Goal: Task Accomplishment & Management: Complete application form

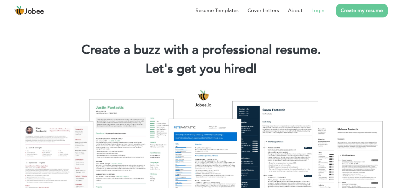
click at [315, 13] on link "Login" at bounding box center [317, 11] width 13 height 8
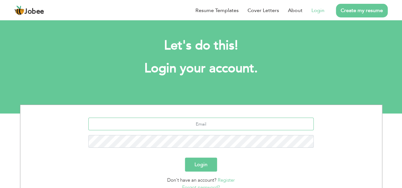
click at [194, 130] on input "text" at bounding box center [200, 124] width 225 height 13
type input "aqibalirao@gmail.com"
click at [185, 158] on button "Login" at bounding box center [201, 165] width 32 height 14
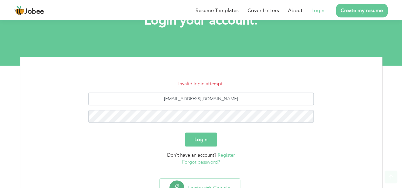
scroll to position [75, 0]
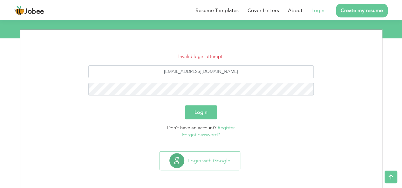
click at [208, 135] on link "Forgot password?" at bounding box center [201, 135] width 38 height 6
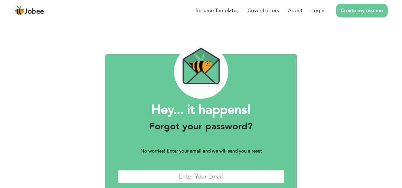
scroll to position [36, 0]
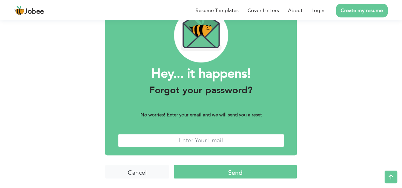
click at [194, 137] on input "text" at bounding box center [201, 141] width 166 height 14
type input "[EMAIL_ADDRESS][DOMAIN_NAME]"
click at [205, 168] on input "Send" at bounding box center [235, 172] width 123 height 14
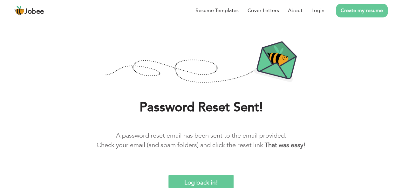
scroll to position [24, 0]
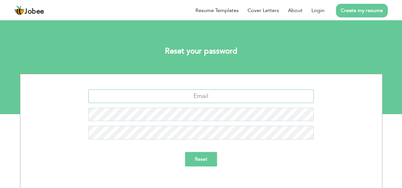
click at [213, 92] on input "text" at bounding box center [200, 97] width 225 height 14
type input "[EMAIL_ADDRESS][DOMAIN_NAME]"
click at [203, 155] on input "Reset" at bounding box center [201, 159] width 32 height 15
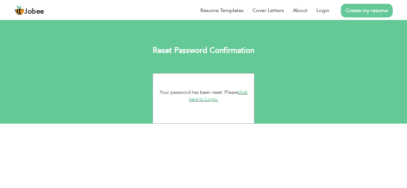
click at [241, 94] on link "click here to Login." at bounding box center [218, 96] width 59 height 14
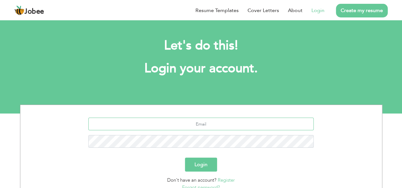
click at [209, 121] on input "text" at bounding box center [200, 124] width 225 height 13
type input "[EMAIL_ADDRESS][DOMAIN_NAME]"
click at [201, 167] on button "Login" at bounding box center [201, 165] width 32 height 14
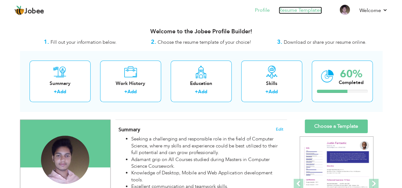
click at [295, 9] on link "Resume Templates" at bounding box center [300, 10] width 43 height 7
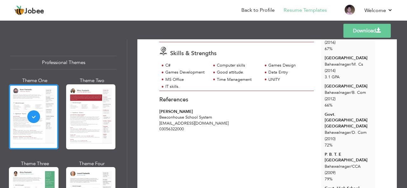
scroll to position [104, 0]
click at [299, 25] on div "Templates Download" at bounding box center [203, 31] width 407 height 20
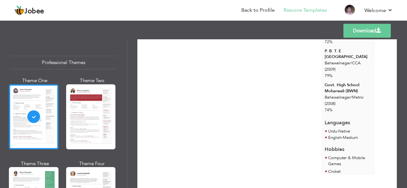
scroll to position [0, 0]
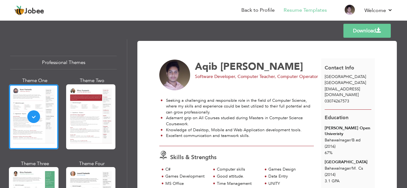
click at [100, 35] on div "Templates Download" at bounding box center [203, 31] width 407 height 20
click at [255, 11] on link "Back to Profile" at bounding box center [257, 10] width 33 height 7
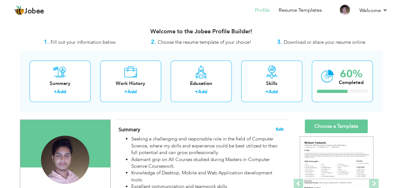
click at [280, 129] on span "Edit" at bounding box center [280, 129] width 8 height 4
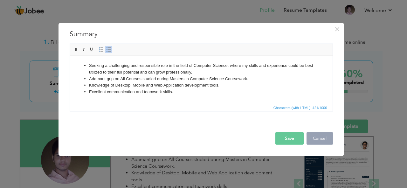
click at [315, 139] on button "Cancel" at bounding box center [319, 138] width 26 height 13
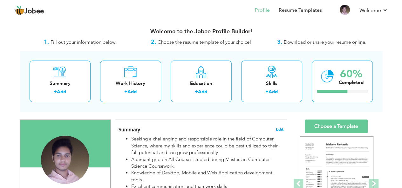
click at [277, 128] on span "Edit" at bounding box center [280, 129] width 8 height 4
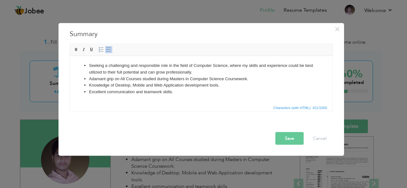
click at [182, 93] on li "Excellent communication and teamwork skills." at bounding box center [201, 92] width 224 height 7
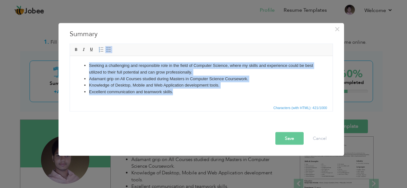
click at [182, 93] on li "Excellent communication and teamwork skills." at bounding box center [201, 92] width 224 height 7
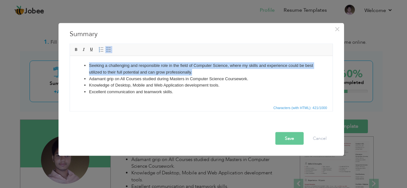
drag, startPoint x: 196, startPoint y: 74, endPoint x: 82, endPoint y: 65, distance: 114.8
click at [82, 65] on ul "Seeking a challenging and responsible role in the field of Computer Science, wh…" at bounding box center [201, 78] width 250 height 33
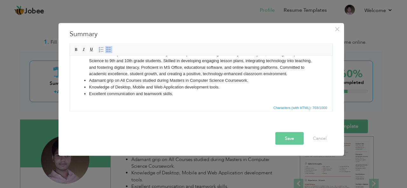
scroll to position [18, 0]
click at [93, 80] on li "Adamant grip on All Courses studied during Masters in Computer Science Coursewo…" at bounding box center [201, 80] width 224 height 7
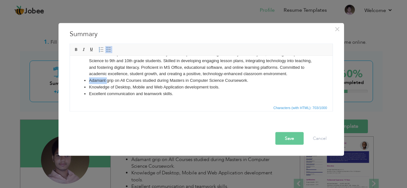
click at [93, 80] on li "Adamant grip on All Courses studied during Masters in Computer Science Coursewo…" at bounding box center [201, 80] width 224 height 7
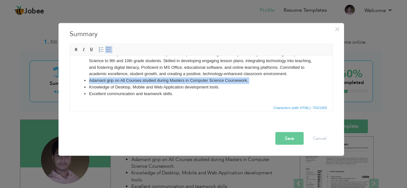
copy li "Adamant grip on All Courses studied during Masters in Computer Science Coursewo…"
click at [111, 78] on li "Adamant grip on All Courses studied during Masters in Computer Science Coursewo…" at bounding box center [201, 80] width 224 height 7
drag, startPoint x: 250, startPoint y: 82, endPoint x: 85, endPoint y: 80, distance: 165.9
click at [89, 80] on li "Adamant grip on All Courses studied during Masters in Computer Science Coursewo…" at bounding box center [201, 80] width 224 height 7
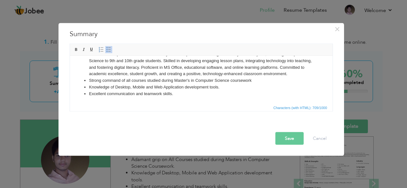
click at [178, 95] on li "Excellent communication and teamwork skills." at bounding box center [201, 94] width 224 height 7
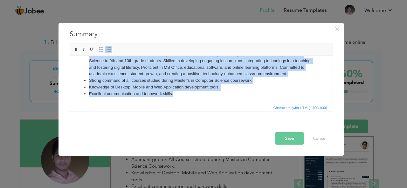
copy ul "Dedicated and passionate educator with 8 years of experience teaching secondary…"
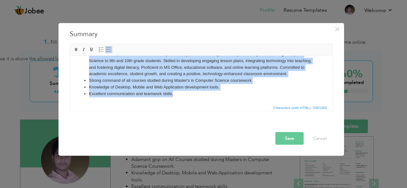
click at [201, 97] on li "Excellent communication and teamwork skills." at bounding box center [201, 94] width 224 height 7
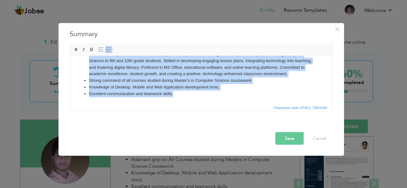
click at [180, 97] on html "Dedicated and passionate educator with 8 years of experience teaching secondary…" at bounding box center [201, 73] width 262 height 59
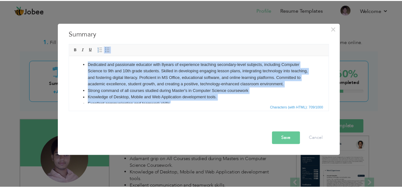
scroll to position [0, 0]
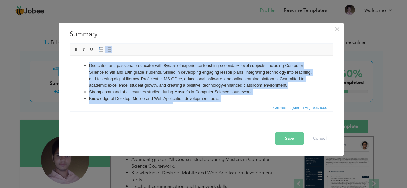
drag, startPoint x: 189, startPoint y: 93, endPoint x: 82, endPoint y: 26, distance: 126.9
click at [82, 56] on html "Dedicated and passionate educator with 8 years of experience teaching secondary…" at bounding box center [201, 85] width 262 height 59
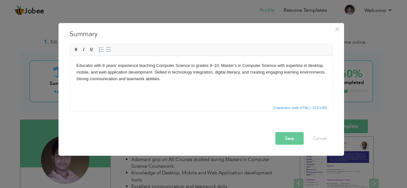
click at [295, 138] on button "Save" at bounding box center [289, 138] width 28 height 13
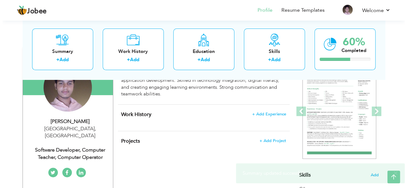
scroll to position [74, 0]
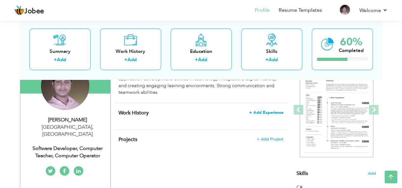
click at [273, 113] on span "+ Add Experience" at bounding box center [266, 113] width 34 height 4
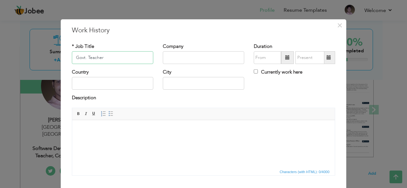
type input "Govt. Teacher"
type input "S"
type input "Punjab School Education"
click at [256, 59] on input "text" at bounding box center [267, 57] width 27 height 13
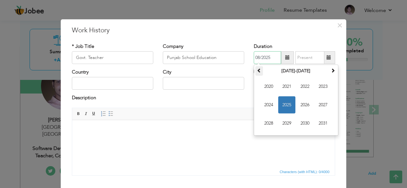
click at [260, 71] on th at bounding box center [259, 71] width 8 height 10
click at [315, 102] on span "2017" at bounding box center [322, 105] width 17 height 17
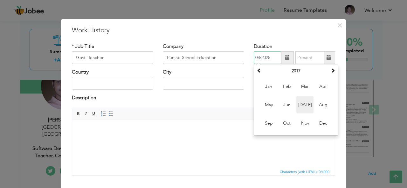
click at [306, 105] on span "[DATE]" at bounding box center [304, 105] width 17 height 17
type input "07/2017"
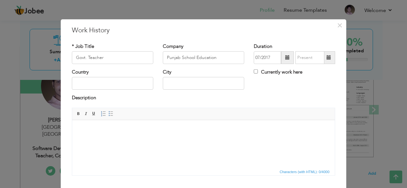
click at [276, 70] on label "Currently work here" at bounding box center [278, 72] width 49 height 7
click at [258, 70] on input "Currently work here" at bounding box center [256, 72] width 4 height 4
checkbox input "true"
click at [130, 85] on input "text" at bounding box center [112, 83] width 81 height 13
type input "[GEOGRAPHIC_DATA]"
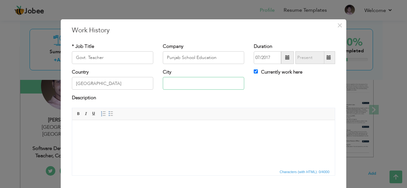
type input "Bahwalangar"
click at [146, 173] on span "Characters (with HTML): 0/4000" at bounding box center [203, 172] width 262 height 8
click at [113, 133] on html at bounding box center [203, 129] width 262 height 19
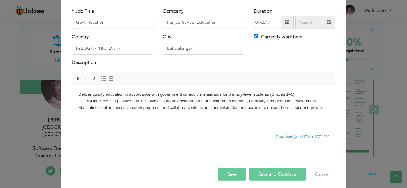
scroll to position [38, 0]
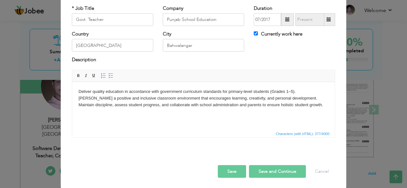
click at [259, 167] on button "Save and Continue" at bounding box center [277, 172] width 57 height 13
checkbox input "false"
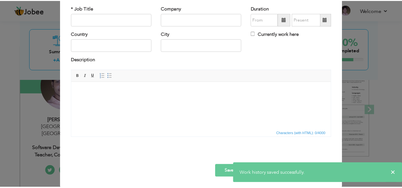
scroll to position [0, 0]
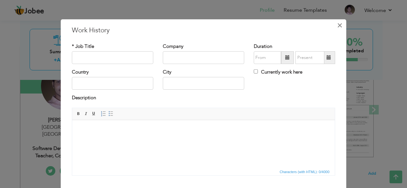
click at [337, 23] on span "×" at bounding box center [339, 24] width 5 height 11
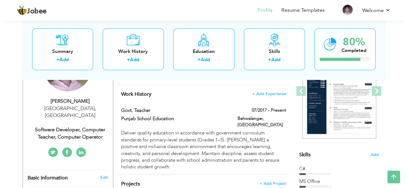
scroll to position [91, 0]
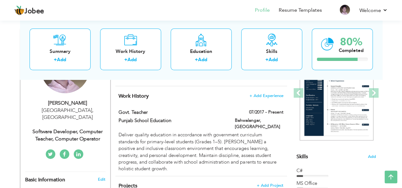
click at [86, 114] on div "[PERSON_NAME] [GEOGRAPHIC_DATA] , [GEOGRAPHIC_DATA] Software Developer, Compute…" at bounding box center [65, 121] width 90 height 43
type input "Aqib"
type input "[PERSON_NAME]"
type input "03074267573"
select select "number:166"
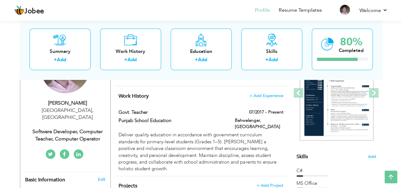
type input "[GEOGRAPHIC_DATA]"
select select "number:1"
type input "Software Developer, Computer Teacher, Computer Operator"
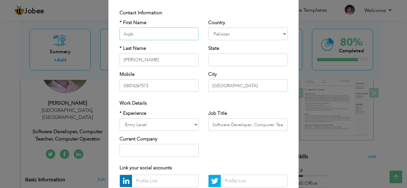
scroll to position [42, 0]
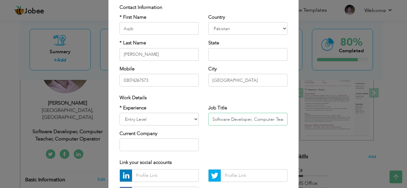
click at [225, 114] on input "Software Developer, Computer Teacher, Computer Operator" at bounding box center [247, 119] width 79 height 13
click at [188, 118] on select "Entry Level Less than 1 Year 1 Year 2 Years 3 Years 4 Years 5 Years 6 Years 7 Y…" at bounding box center [158, 119] width 79 height 13
select select "number:10"
click at [119, 113] on select "Entry Level Less than 1 Year 1 Year 2 Years 3 Years 4 Years 5 Years 6 Years 7 Y…" at bounding box center [158, 119] width 79 height 13
click at [221, 115] on input "Software Developer, Computer Teacher, Computer Operator" at bounding box center [247, 119] width 79 height 13
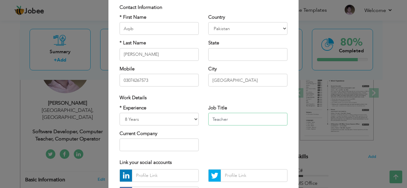
type input "Teacher"
click at [181, 145] on input "text" at bounding box center [158, 145] width 79 height 13
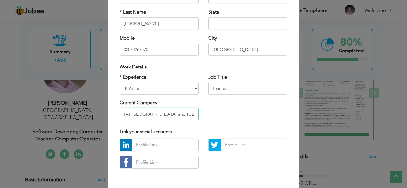
scroll to position [97, 0]
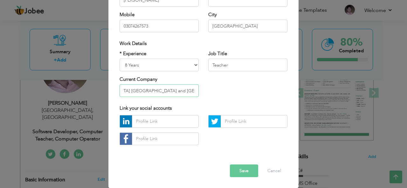
type input "Govt. [GEOGRAPHIC_DATA] [GEOGRAPHIC_DATA] and [GEOGRAPHIC_DATA]"
click at [235, 164] on div "Error" at bounding box center [203, 160] width 177 height 10
click at [238, 168] on button "Save" at bounding box center [244, 171] width 28 height 13
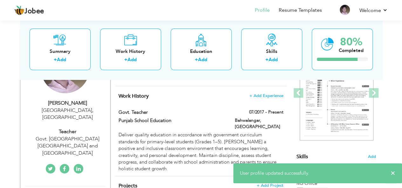
click at [70, 109] on div "[GEOGRAPHIC_DATA] , [GEOGRAPHIC_DATA]" at bounding box center [67, 114] width 85 height 15
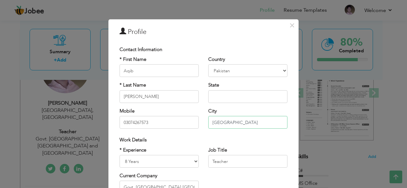
click at [231, 121] on input "[GEOGRAPHIC_DATA]" at bounding box center [247, 122] width 79 height 13
type input "L"
type input "Bahwalangar"
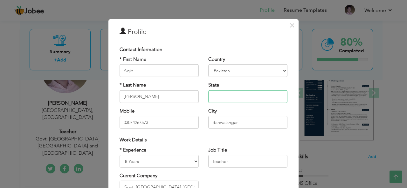
click at [227, 98] on input "text" at bounding box center [247, 97] width 79 height 13
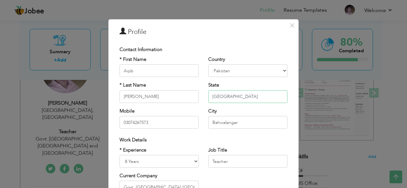
type input "[GEOGRAPHIC_DATA]"
click at [244, 57] on div "Country [GEOGRAPHIC_DATA] [GEOGRAPHIC_DATA] [GEOGRAPHIC_DATA] [US_STATE] [GEOGR…" at bounding box center [247, 66] width 79 height 21
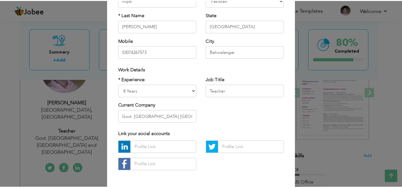
scroll to position [97, 0]
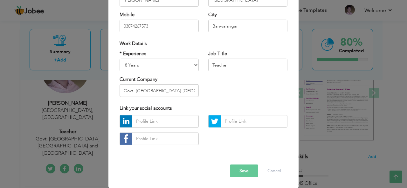
click at [244, 173] on button "Save" at bounding box center [244, 171] width 28 height 13
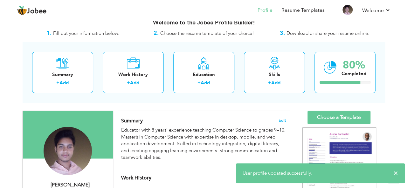
scroll to position [8, 0]
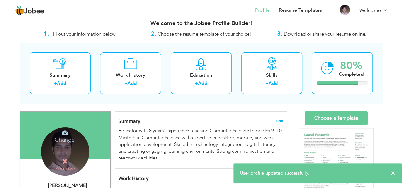
click at [67, 149] on div "Change Remove" at bounding box center [65, 152] width 48 height 48
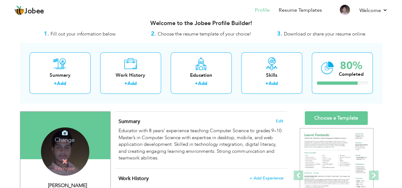
click at [68, 139] on h4 "Change" at bounding box center [64, 135] width 45 height 15
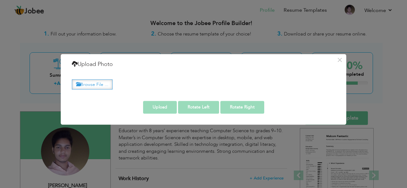
click at [102, 83] on label "Browse File ..." at bounding box center [92, 85] width 41 height 10
click at [0, 0] on input "Browse File ..." at bounding box center [0, 0] width 0 height 0
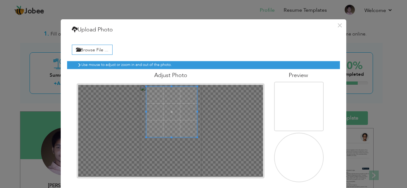
click at [174, 92] on span at bounding box center [171, 112] width 51 height 51
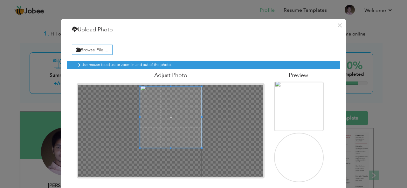
click at [169, 167] on div at bounding box center [170, 131] width 185 height 92
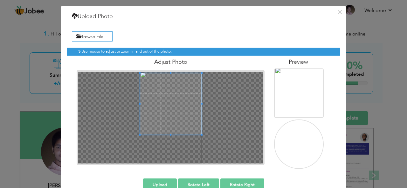
scroll to position [27, 0]
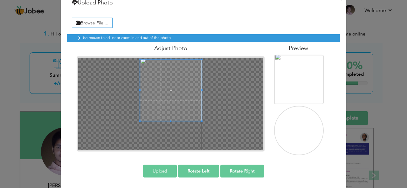
click at [167, 170] on button "Upload" at bounding box center [160, 171] width 34 height 13
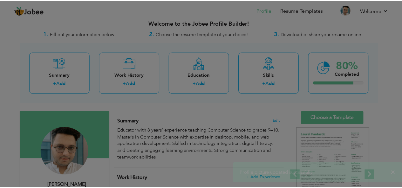
scroll to position [0, 0]
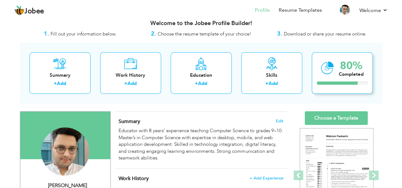
click at [344, 72] on div "Completed" at bounding box center [351, 74] width 25 height 7
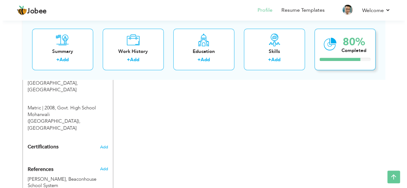
scroll to position [449, 0]
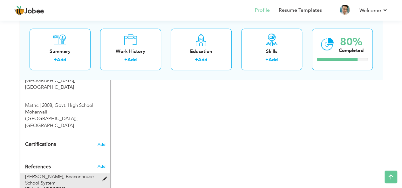
click at [104, 177] on span at bounding box center [106, 179] width 8 height 5
type input "[PERSON_NAME]"
type input "Beaconhouse School System"
type input "[EMAIL_ADDRESS][DOMAIN_NAME]"
type input "03056322000"
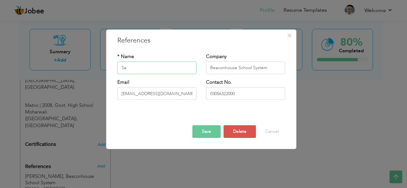
type input "S"
type input "[PERSON_NAME]"
type input "Principal GHS Moharwali"
click at [142, 95] on input "[EMAIL_ADDRESS][DOMAIN_NAME]" at bounding box center [156, 93] width 79 height 13
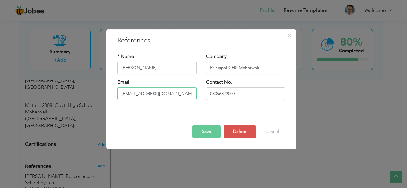
click at [142, 95] on input "[EMAIL_ADDRESS][DOMAIN_NAME]" at bounding box center [156, 93] width 79 height 13
click at [178, 96] on input "[EMAIL_ADDRESS][DOMAIN_NAME]" at bounding box center [156, 93] width 79 height 13
type input "[EMAIL_ADDRESS][DOMAIN_NAME]"
type input "03327110940"
click at [211, 130] on button "Save" at bounding box center [206, 132] width 28 height 13
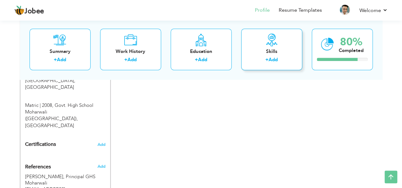
click at [276, 42] on icon at bounding box center [271, 40] width 13 height 13
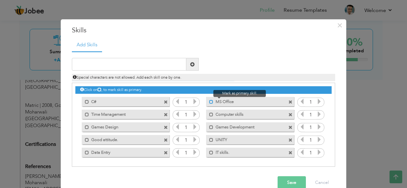
click at [209, 102] on span at bounding box center [211, 102] width 4 height 4
click at [213, 115] on label "Computer skills" at bounding box center [245, 114] width 64 height 8
click at [213, 153] on label "IT skills." at bounding box center [245, 152] width 64 height 8
click at [213, 140] on label "UNITY" at bounding box center [245, 139] width 64 height 8
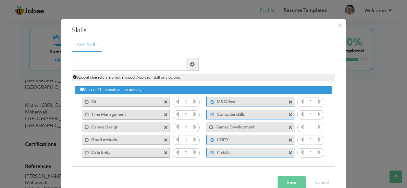
click at [126, 139] on label "Good attitude." at bounding box center [121, 139] width 64 height 8
click at [137, 112] on label "Time Management" at bounding box center [121, 114] width 64 height 8
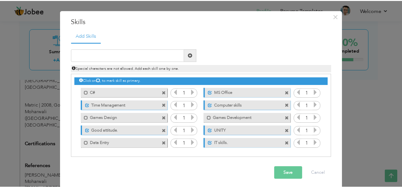
scroll to position [11, 0]
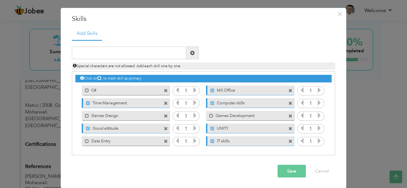
click at [295, 172] on button "Save" at bounding box center [291, 171] width 28 height 13
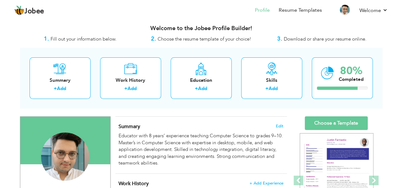
scroll to position [0, 0]
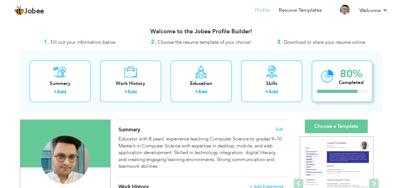
click at [335, 87] on div "80% Completed" at bounding box center [342, 82] width 61 height 42
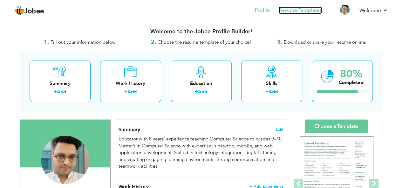
click at [300, 11] on link "Resume Templates" at bounding box center [300, 10] width 43 height 7
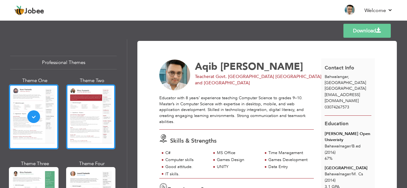
click at [99, 117] on div at bounding box center [91, 117] width 50 height 65
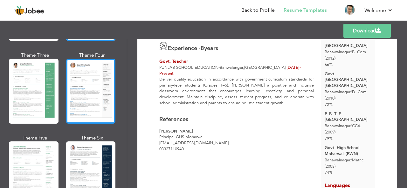
scroll to position [121, 0]
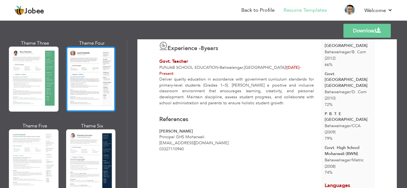
click at [89, 147] on div at bounding box center [91, 162] width 50 height 65
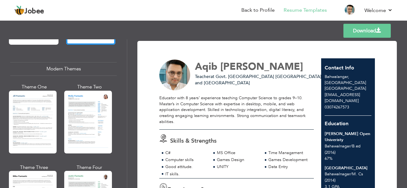
scroll to position [271, 0]
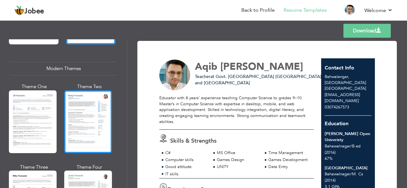
click at [100, 104] on div at bounding box center [88, 122] width 48 height 63
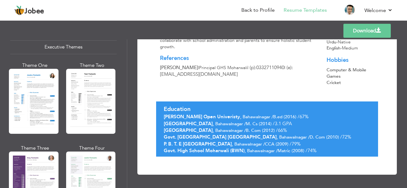
scroll to position [489, 0]
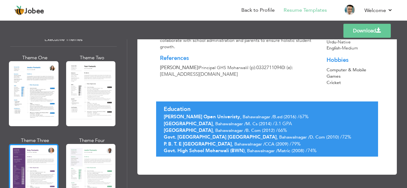
click at [34, 149] on div at bounding box center [34, 176] width 50 height 65
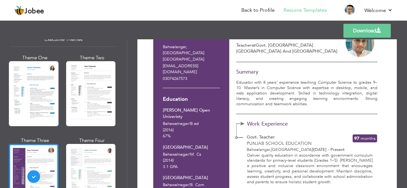
scroll to position [0, 0]
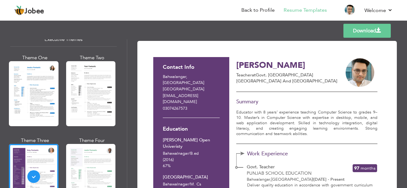
click at [362, 30] on link "Download" at bounding box center [366, 31] width 47 height 14
